Goal: Task Accomplishment & Management: Use online tool/utility

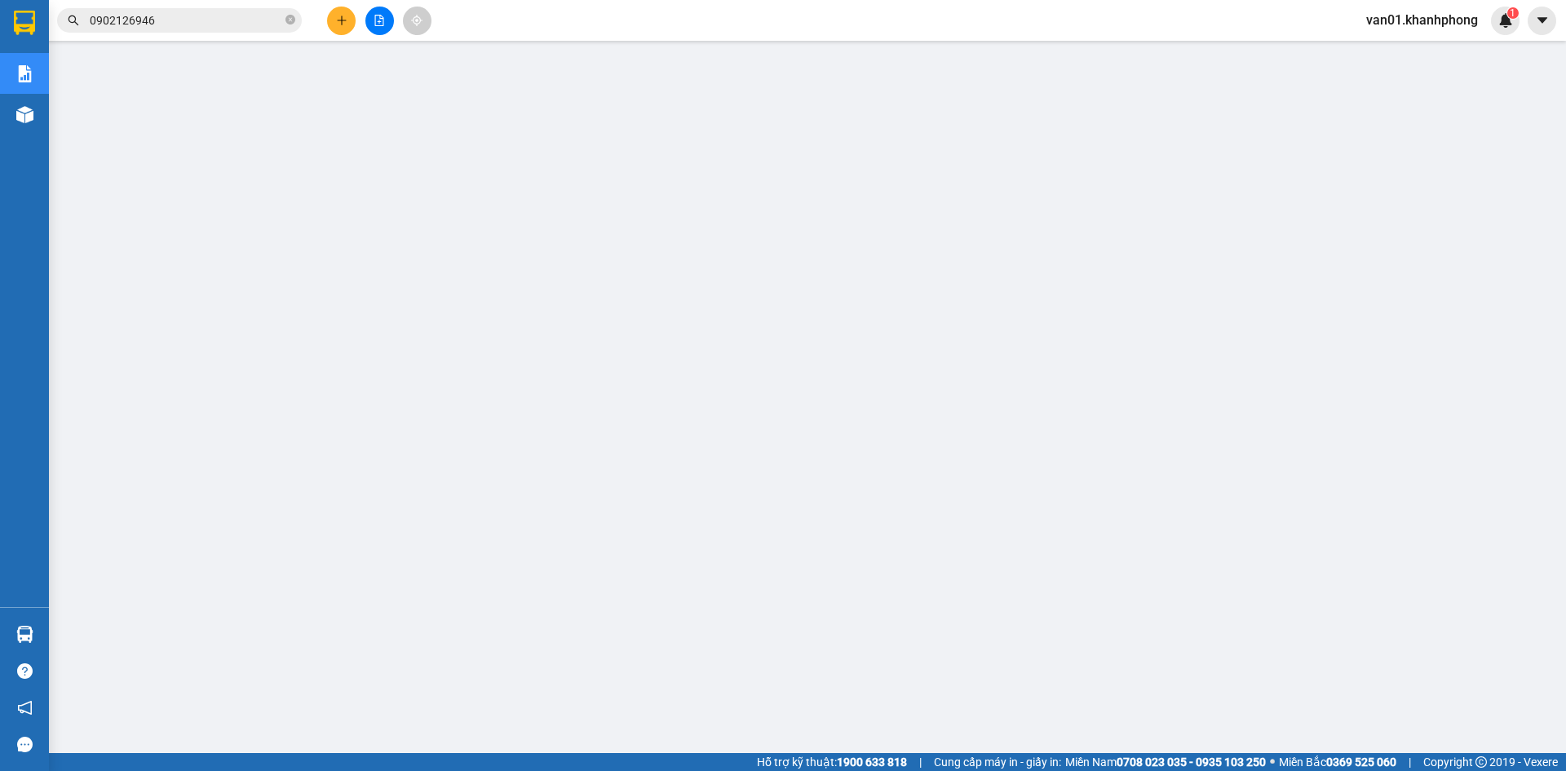
click at [1418, 23] on span "van01.khanhphong" at bounding box center [1422, 20] width 138 height 20
click at [1407, 54] on span "Đăng xuất" at bounding box center [1430, 51] width 104 height 18
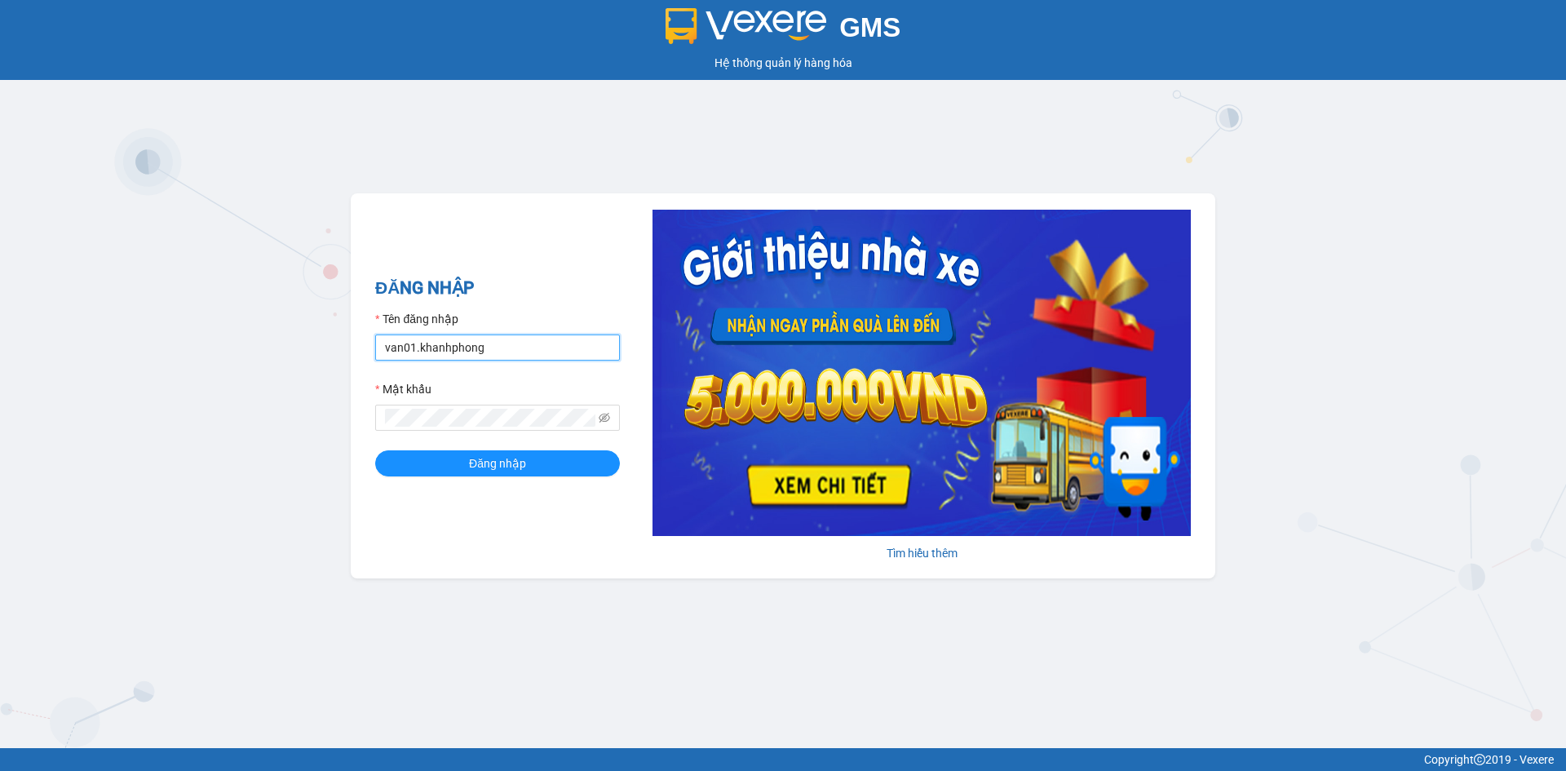
click at [521, 347] on input "van01.khanhphong" at bounding box center [497, 347] width 245 height 26
type input "quan.khanhphong"
click at [539, 463] on button "Đăng nhập" at bounding box center [497, 463] width 245 height 26
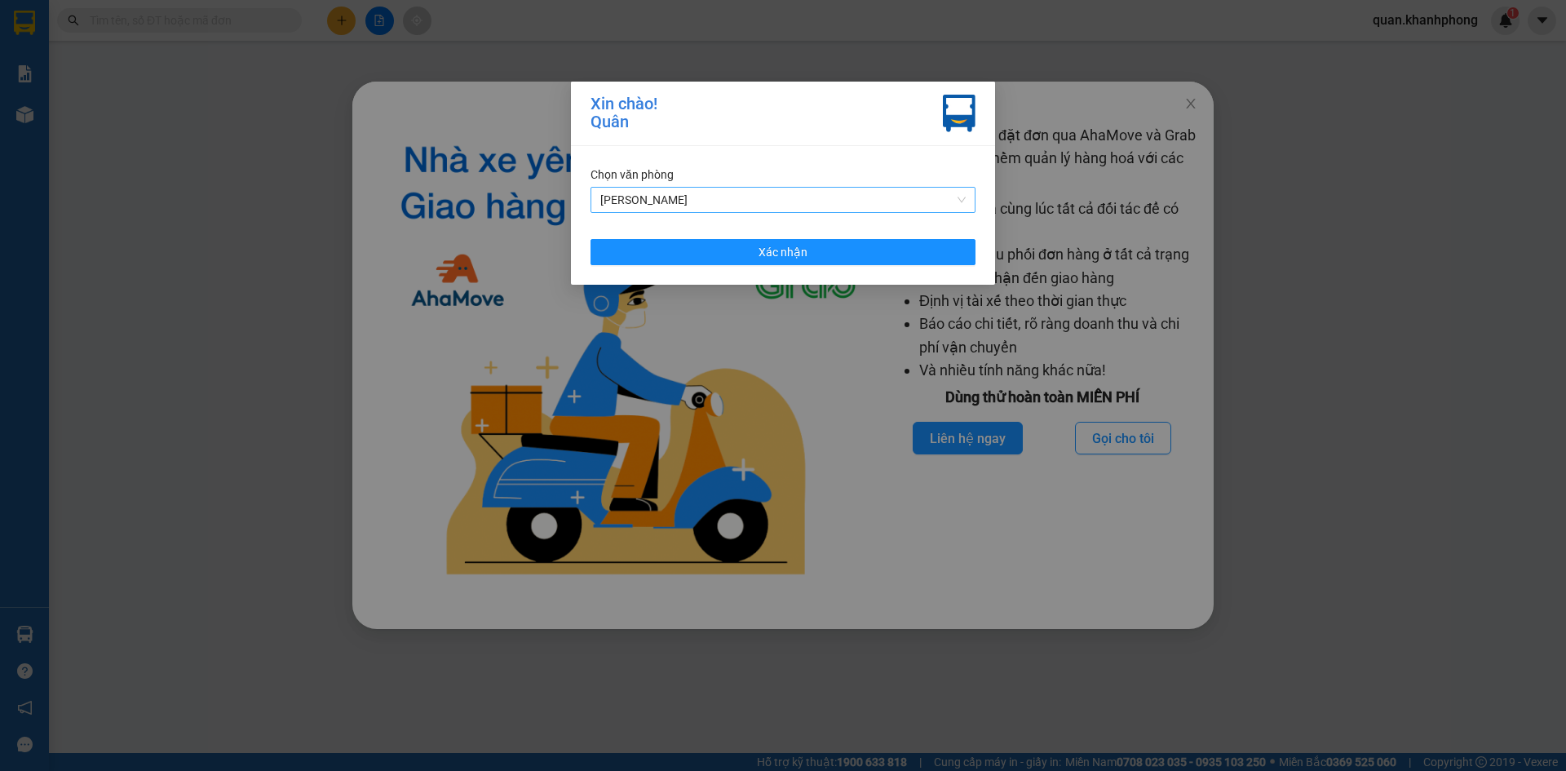
click at [768, 203] on span "Phạm Ngũ Lão" at bounding box center [782, 200] width 365 height 24
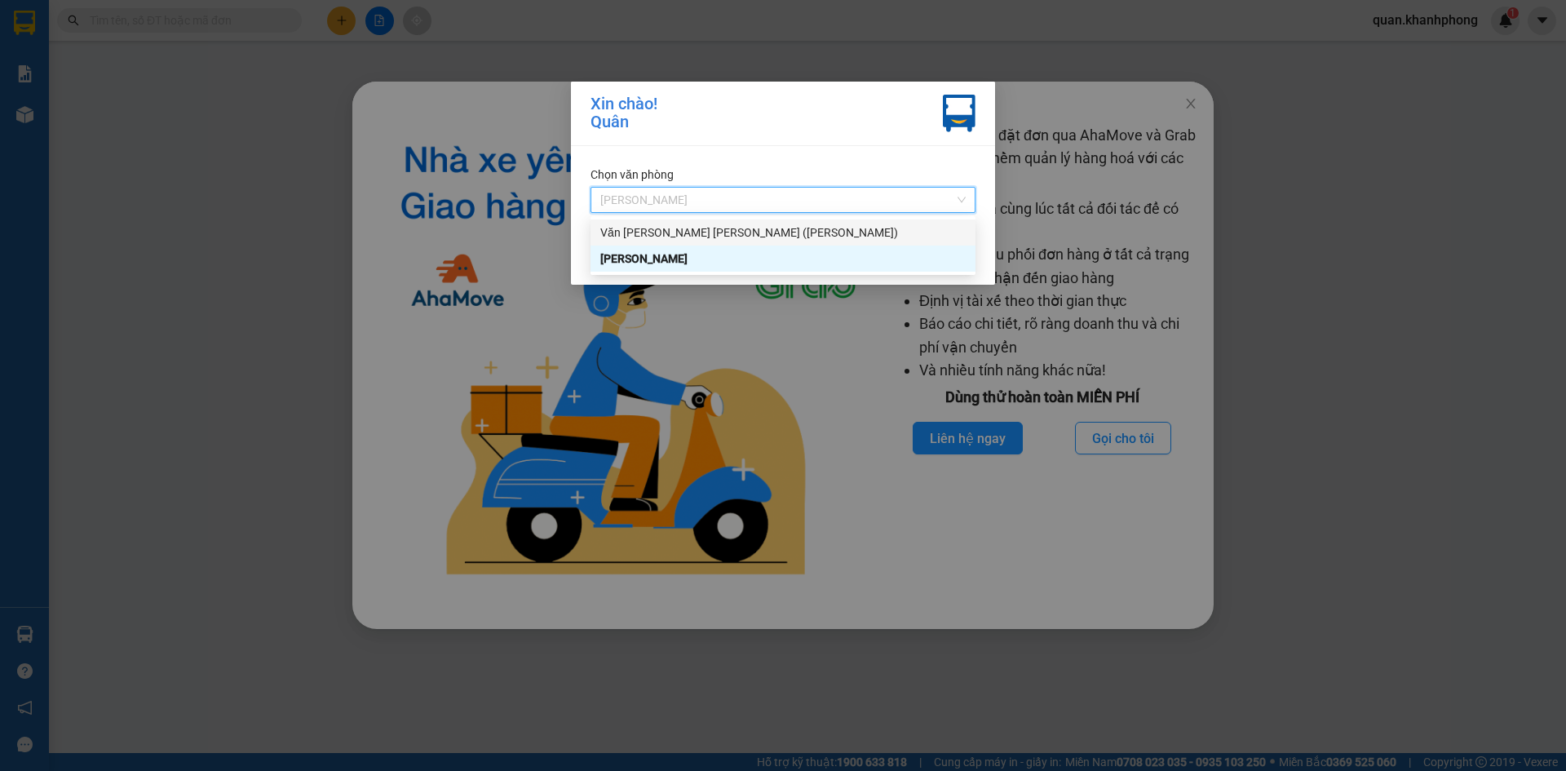
click at [762, 222] on div "Văn Phòng Trần Phú (Mường Thanh)" at bounding box center [783, 232] width 385 height 26
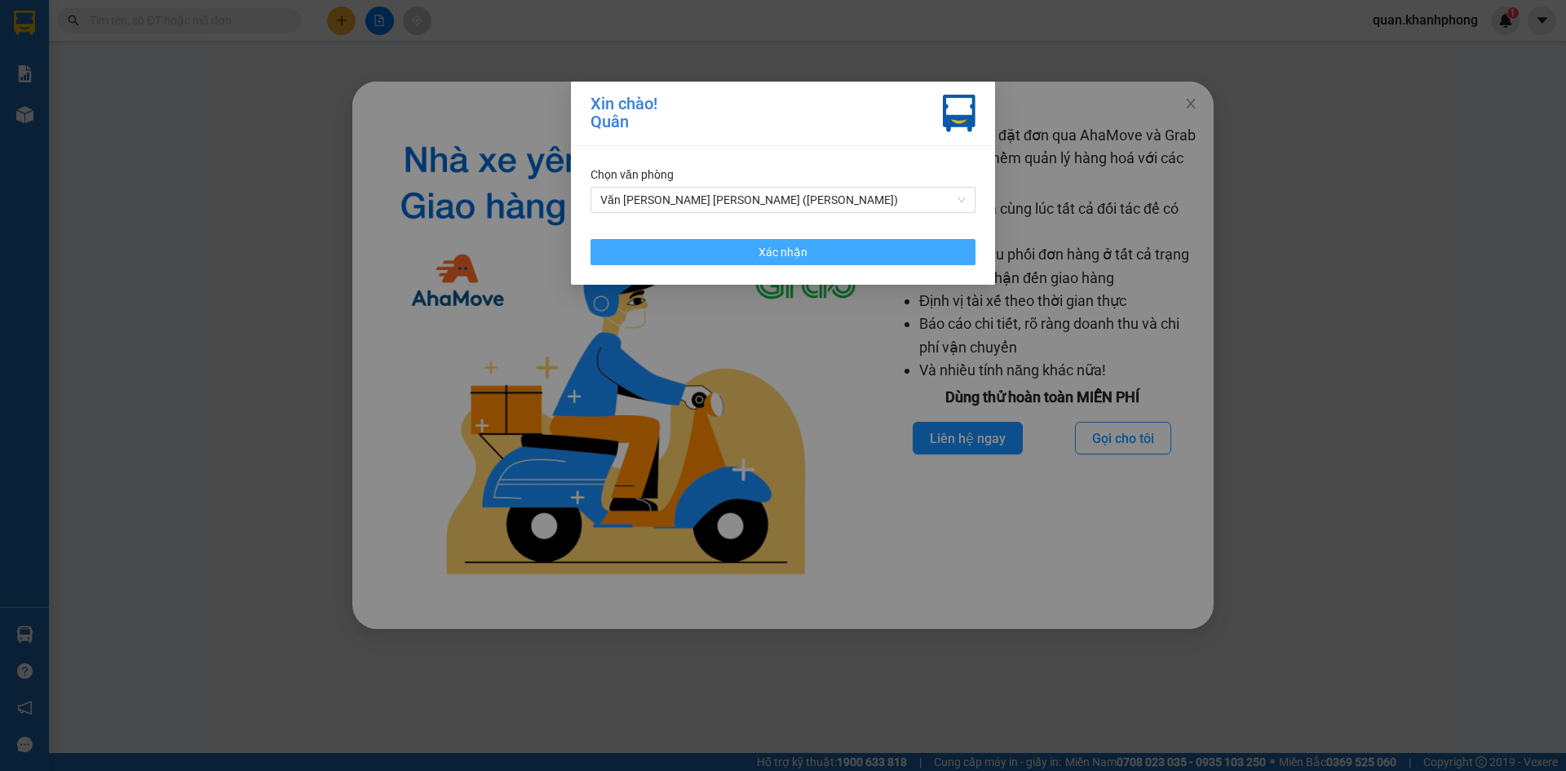
click at [764, 251] on span "Xác nhận" at bounding box center [783, 252] width 49 height 18
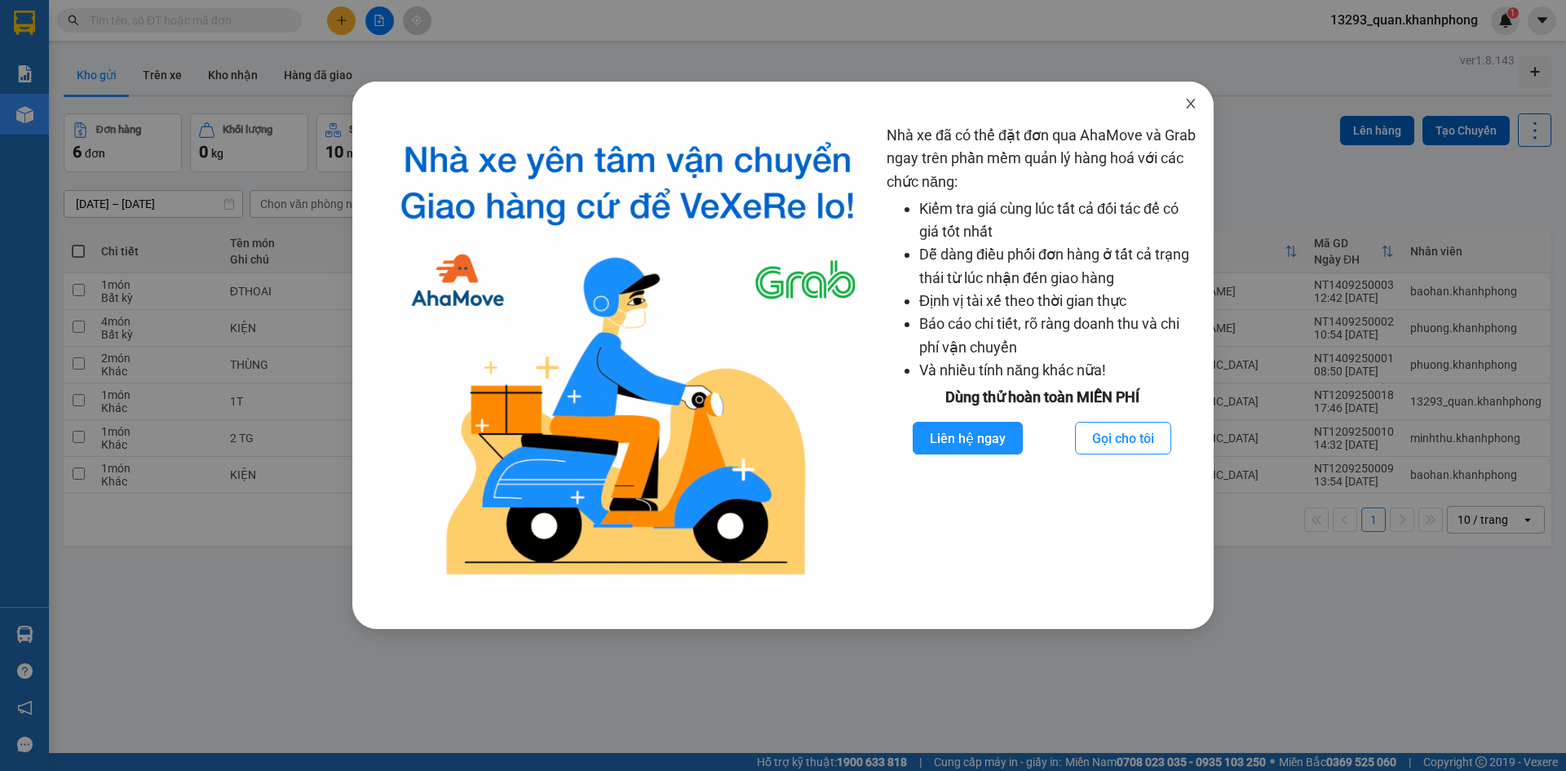
click at [1187, 99] on icon "close" at bounding box center [1190, 103] width 13 height 13
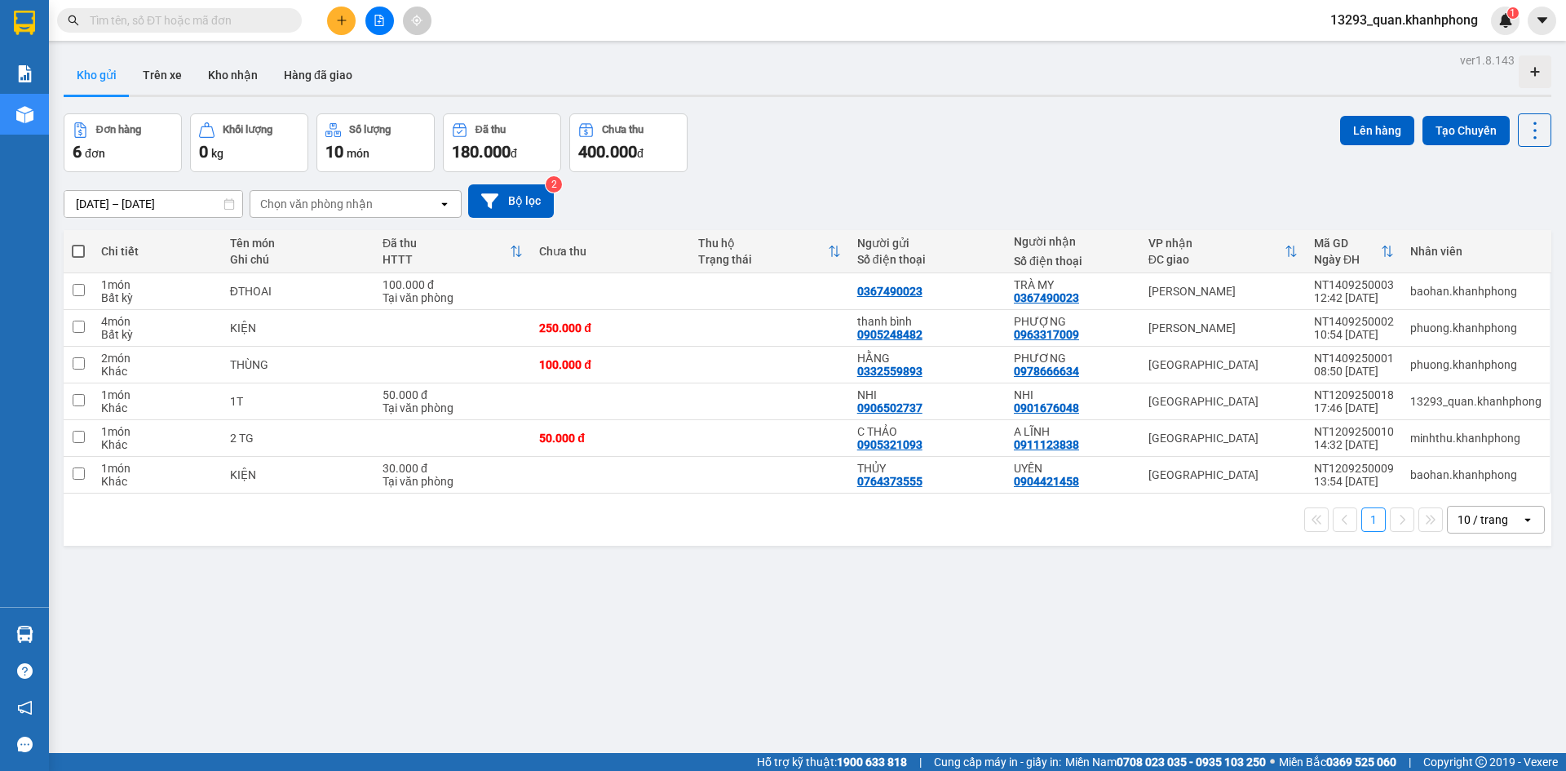
click at [1190, 129] on div "Đơn hàng 6 đơn Khối lượng 0 kg Số lượng 10 món Đã thu 180.000 đ Chưa thu 400.00…" at bounding box center [808, 142] width 1488 height 59
click at [1119, 156] on div "Đơn hàng 6 đơn Khối lượng 0 kg Số lượng 10 món Đã thu 180.000 đ Chưa thu 400.00…" at bounding box center [808, 142] width 1488 height 59
